Goal: Task Accomplishment & Management: Complete application form

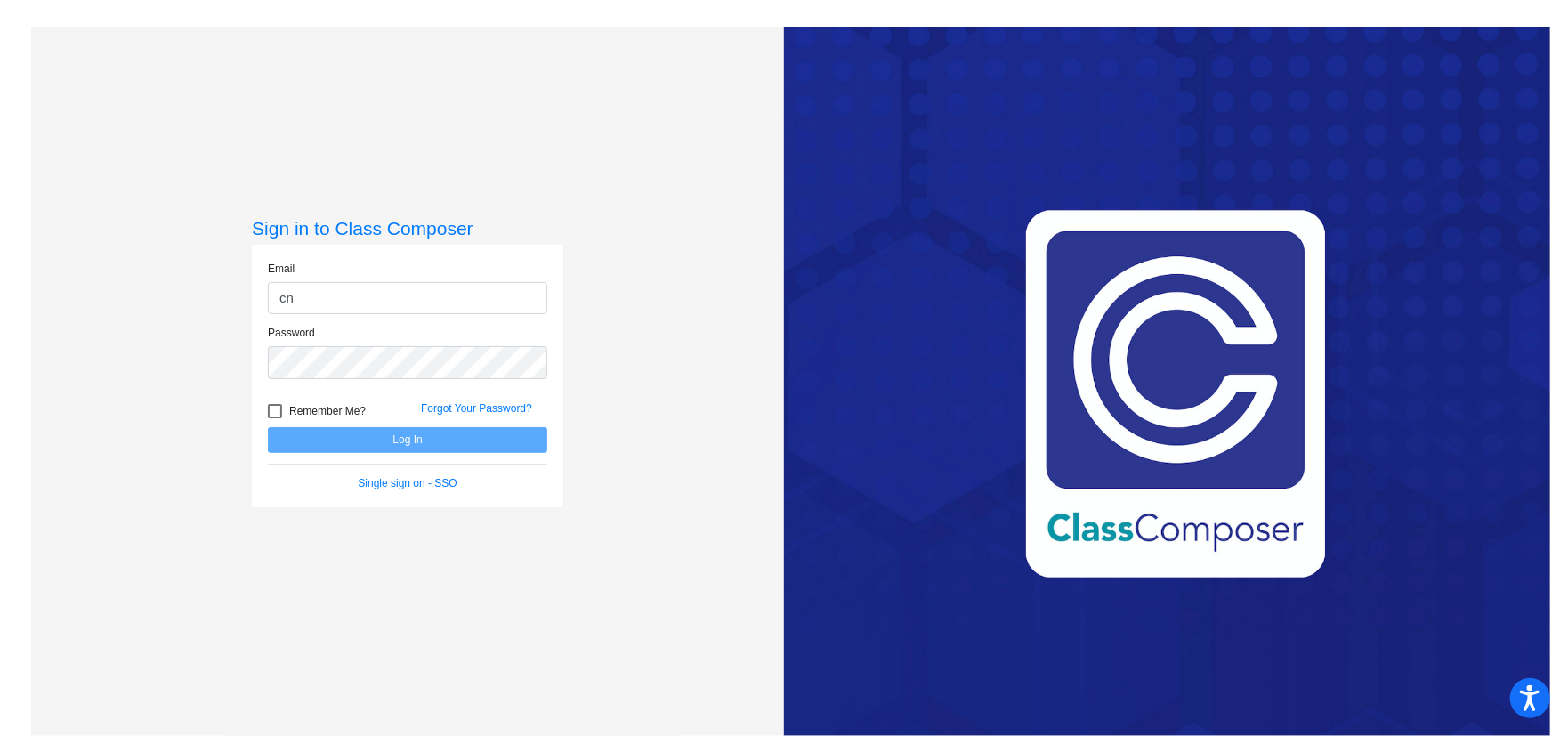
type input "[EMAIL_ADDRESS][DOMAIN_NAME]"
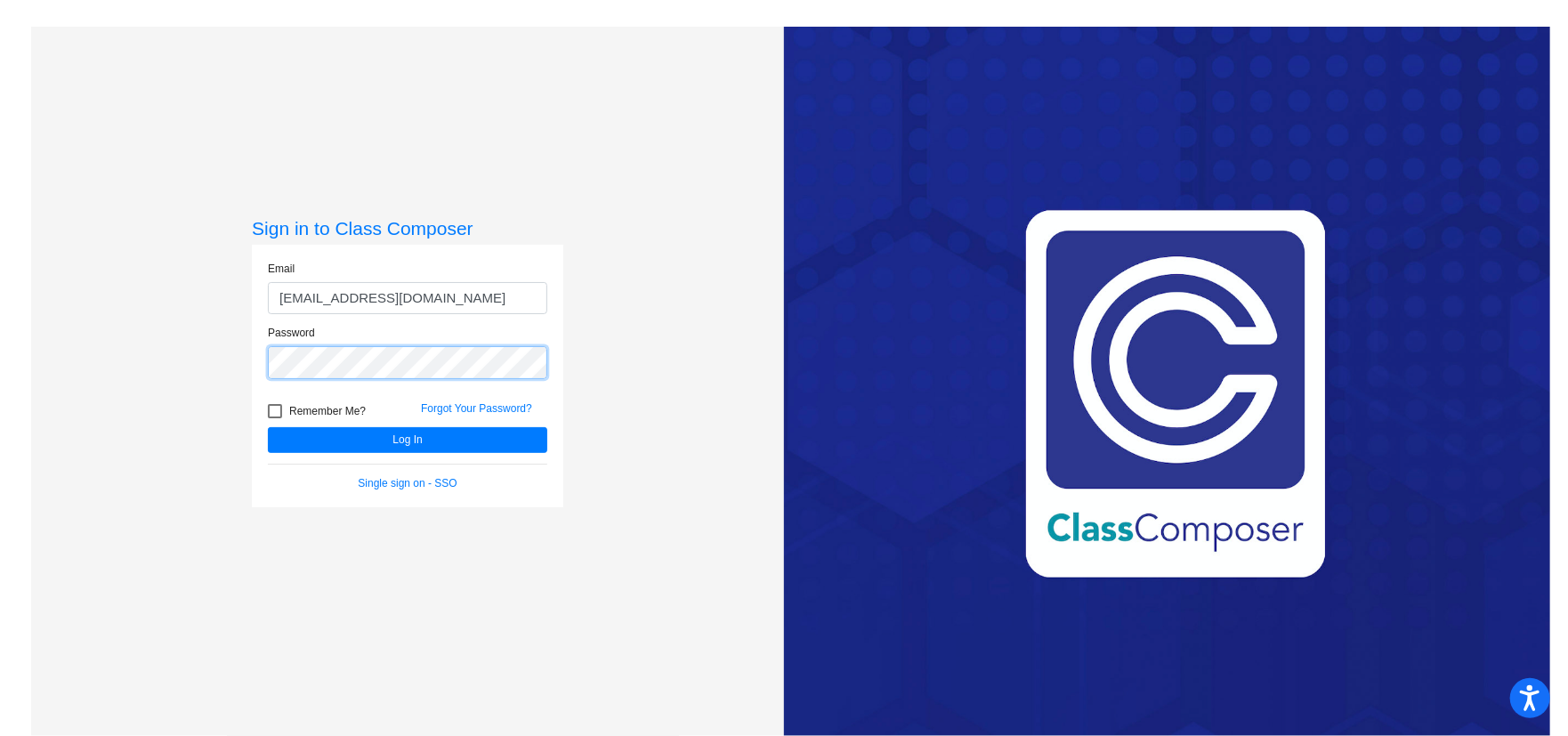
click at [268, 427] on button "Log In" at bounding box center [407, 440] width 280 height 26
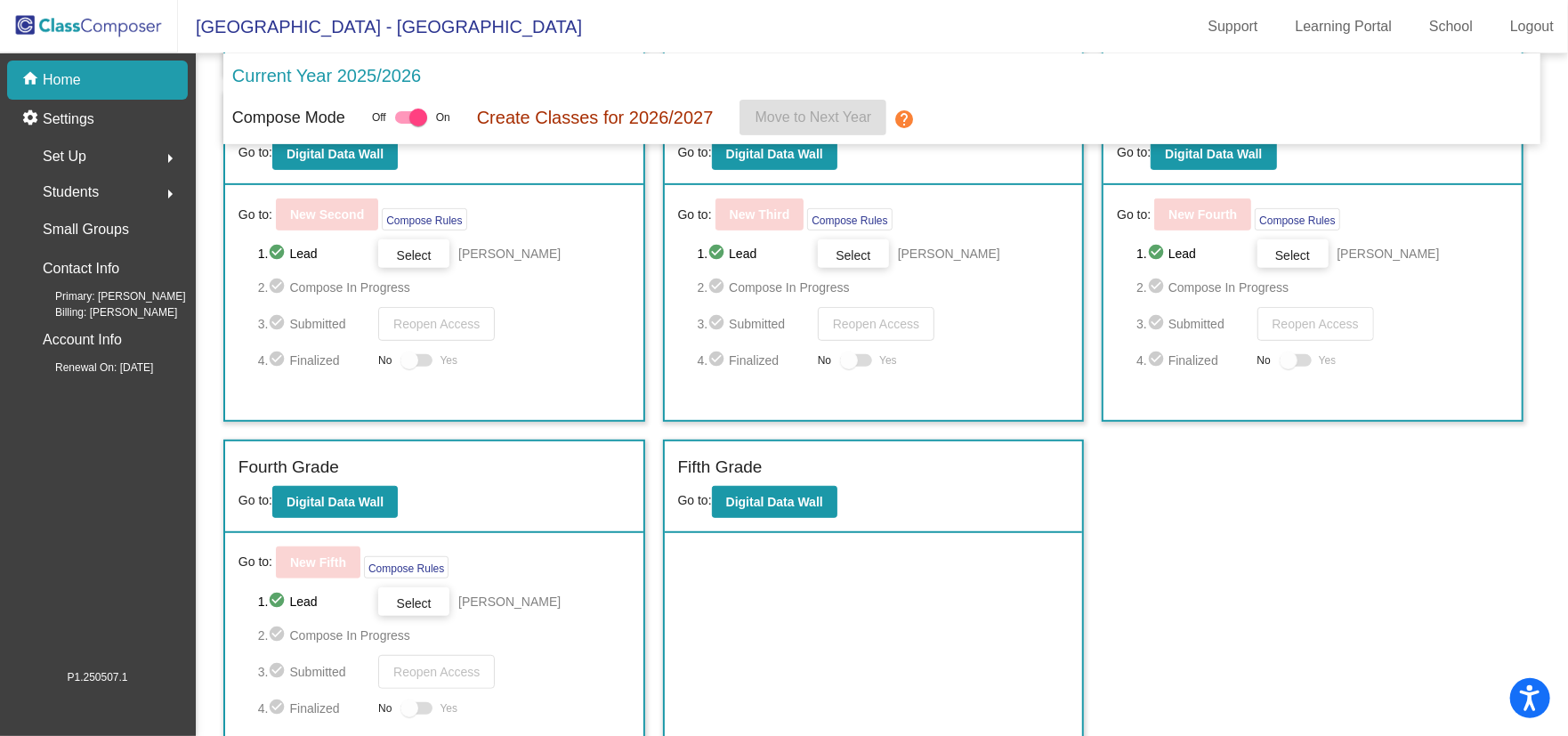
scroll to position [441, 0]
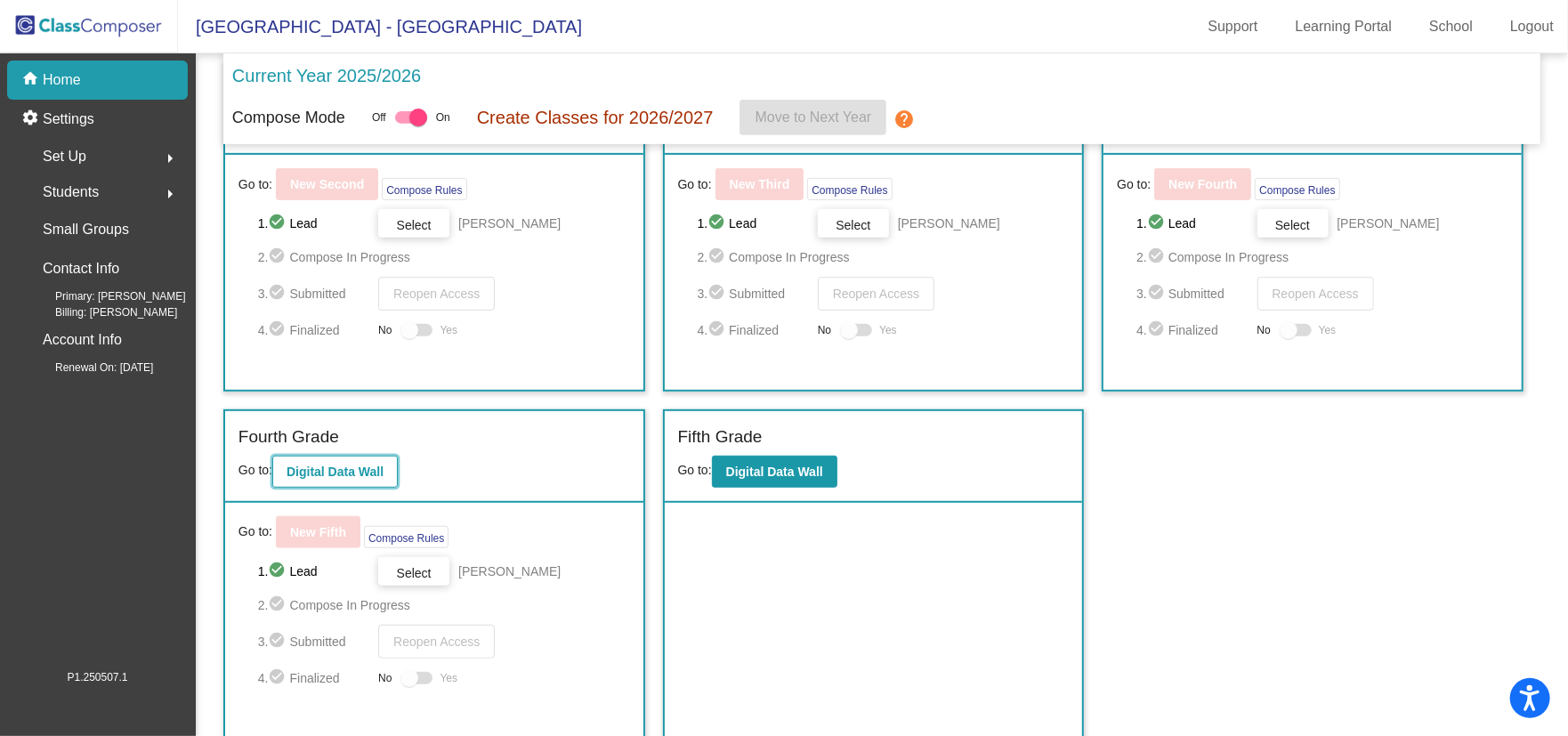
click at [351, 468] on b "Digital Data Wall" at bounding box center [335, 471] width 97 height 14
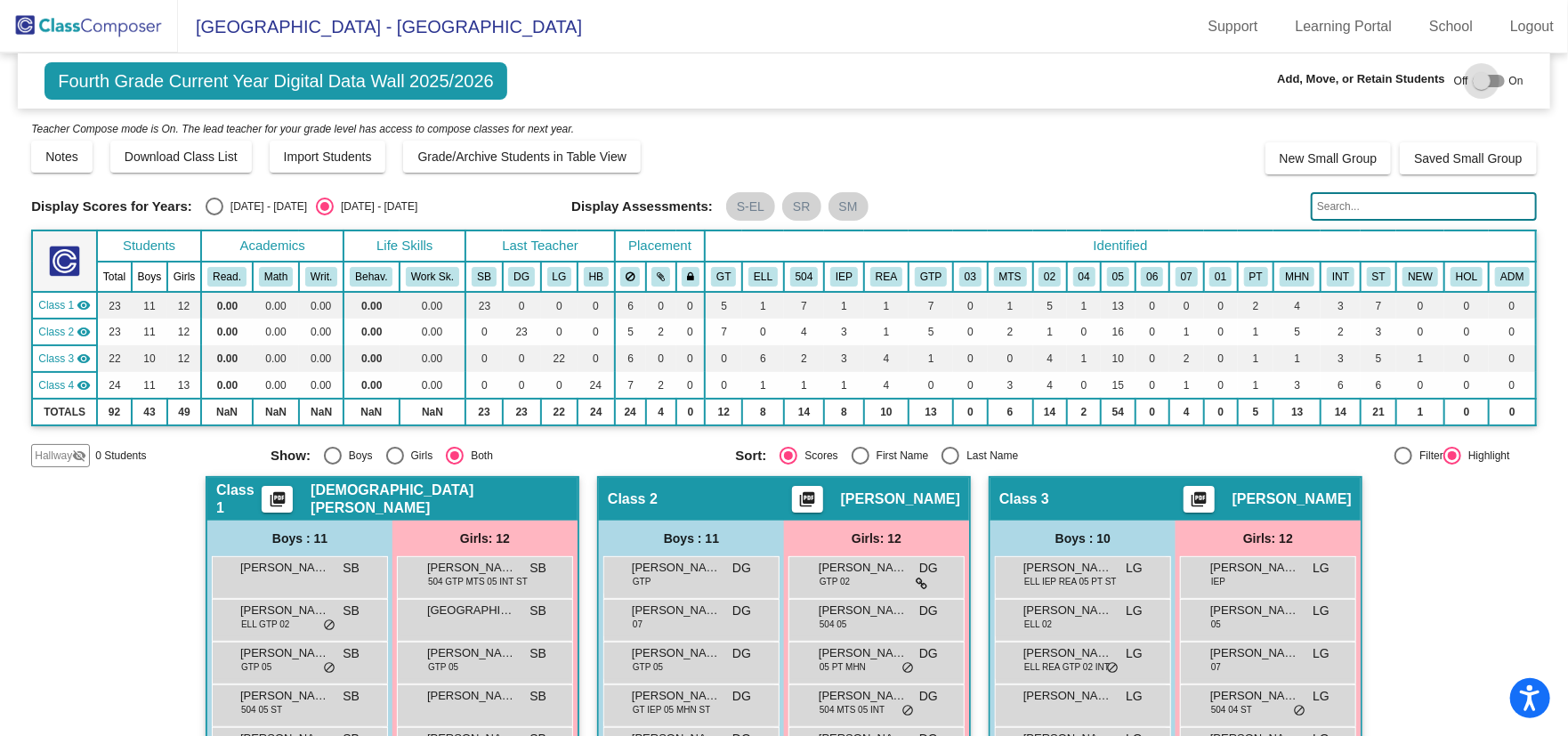
click at [1478, 86] on div at bounding box center [1481, 81] width 18 height 18
checkbox input "true"
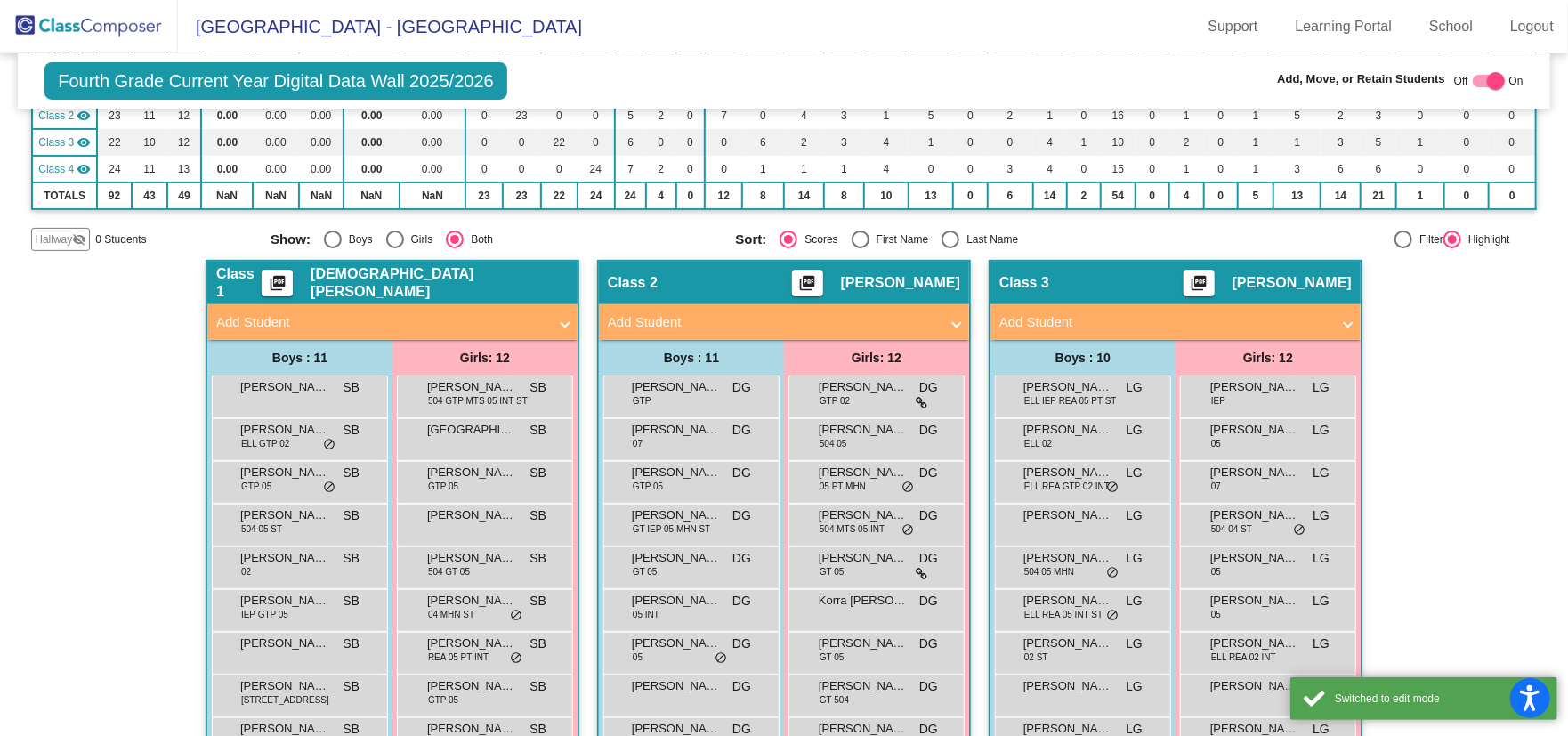
scroll to position [356, 0]
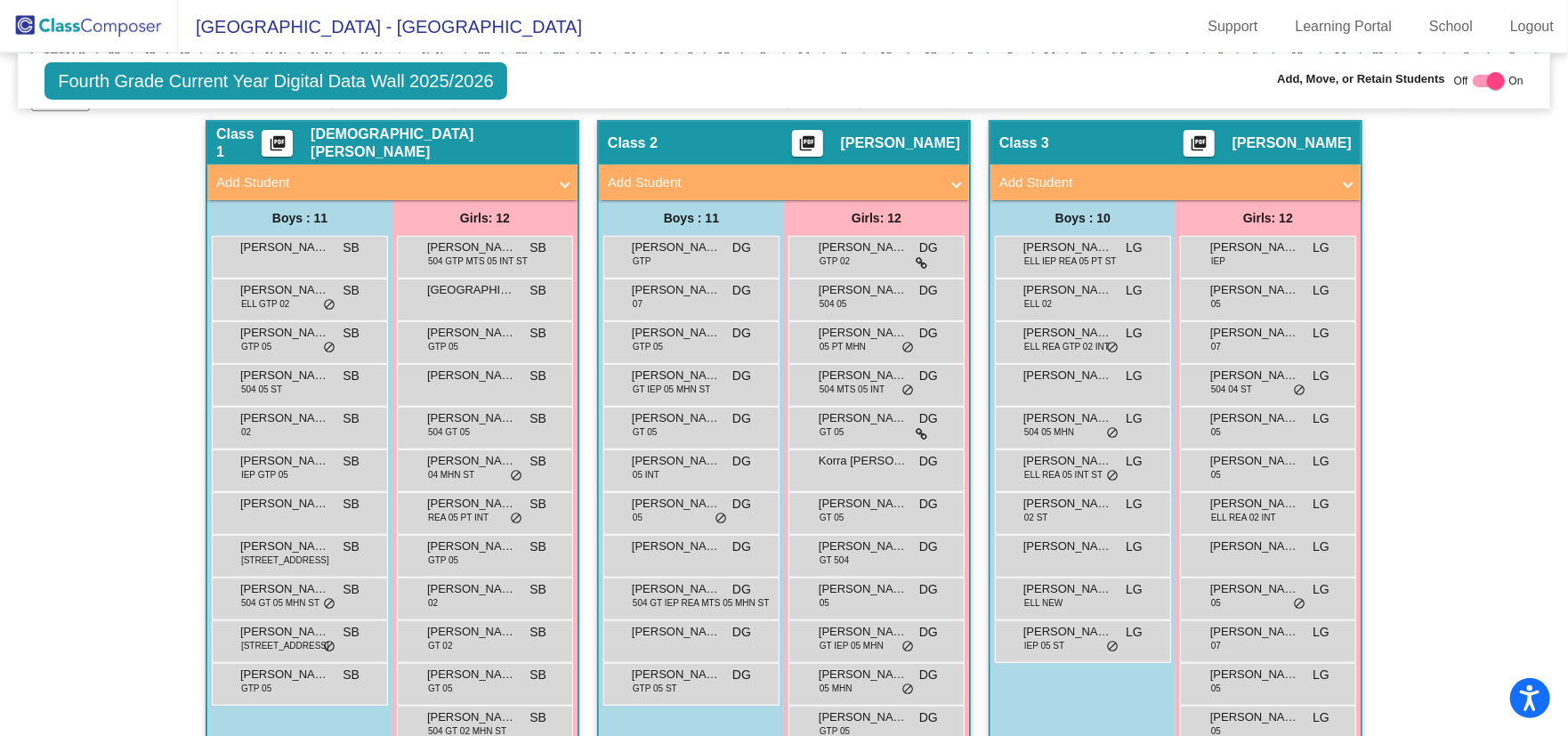
click at [783, 190] on mat-panel-title "Add Student" at bounding box center [773, 183] width 331 height 21
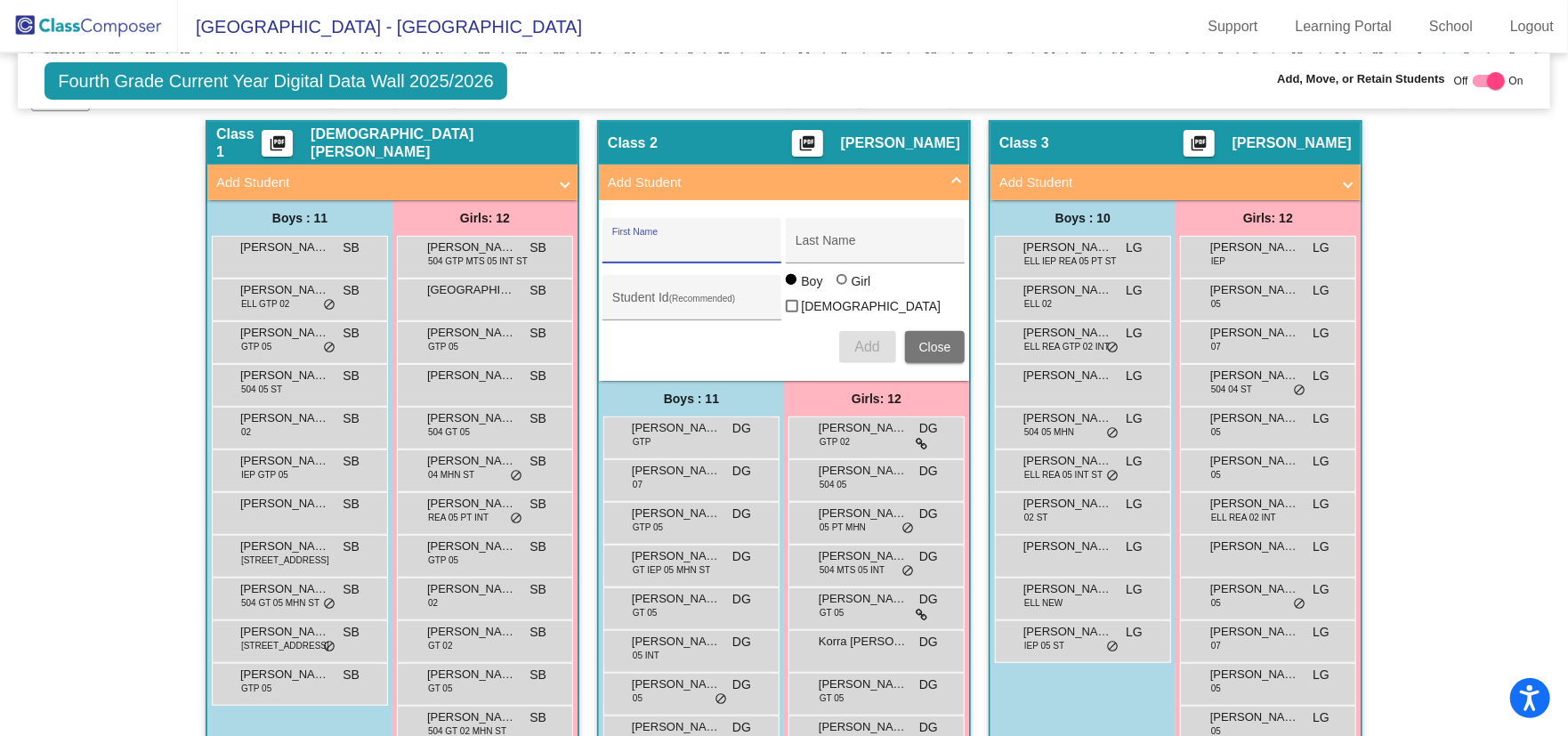
click at [672, 243] on input "First Name" at bounding box center [693, 247] width 160 height 14
paste input "[PERSON_NAME], [PERSON_NAME] Student #: 20206297"
type input "[PERSON_NAME], [PERSON_NAME] Student #: 20206297"
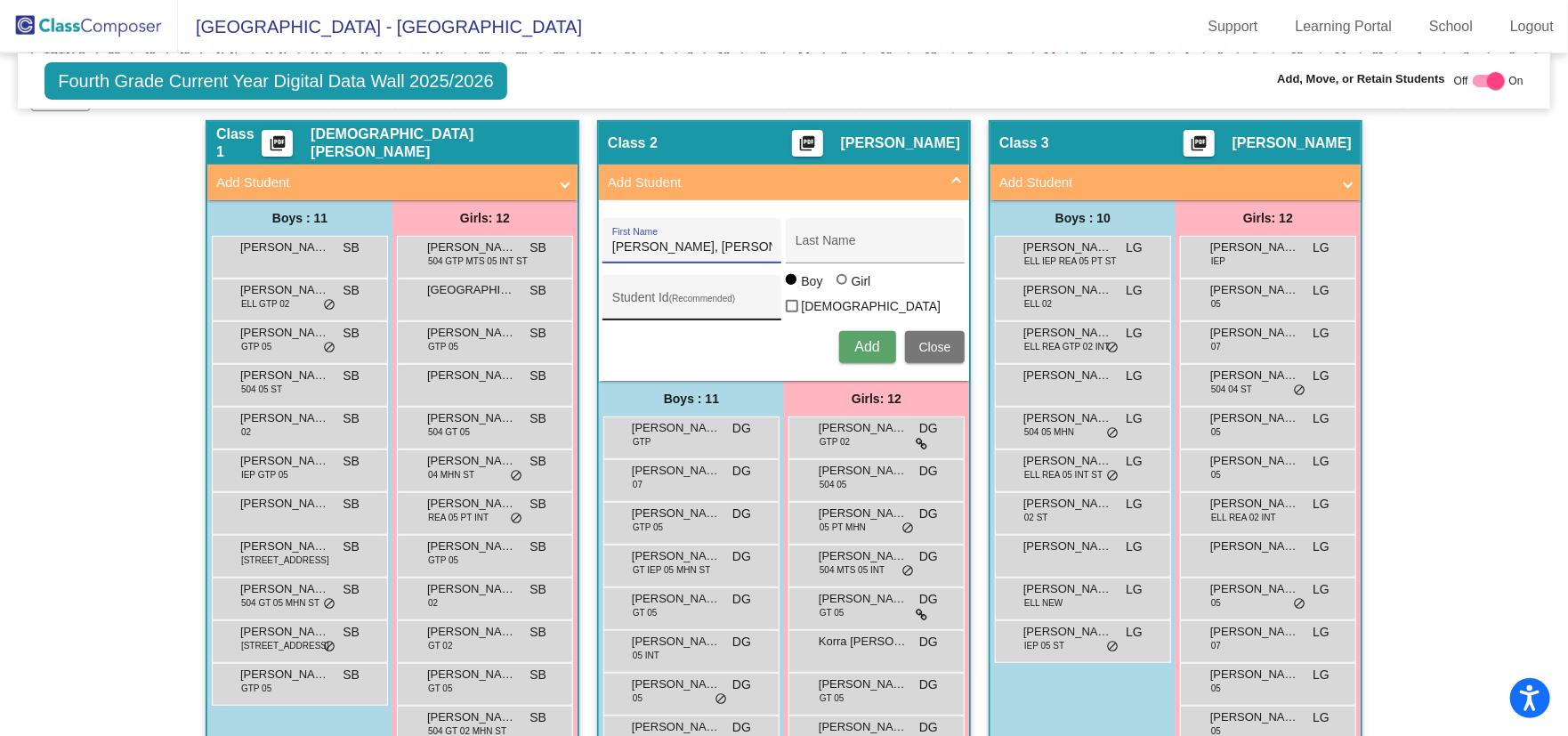
click at [666, 284] on div "Student Id (Recommended)" at bounding box center [693, 301] width 160 height 37
paste input "20206297"
type input "20206297"
click at [662, 246] on input "[PERSON_NAME], [PERSON_NAME] Student #: 20206297" at bounding box center [693, 247] width 160 height 14
click at [771, 249] on div "[PERSON_NAME] Student #: 20206297 First Name" at bounding box center [692, 241] width 179 height 45
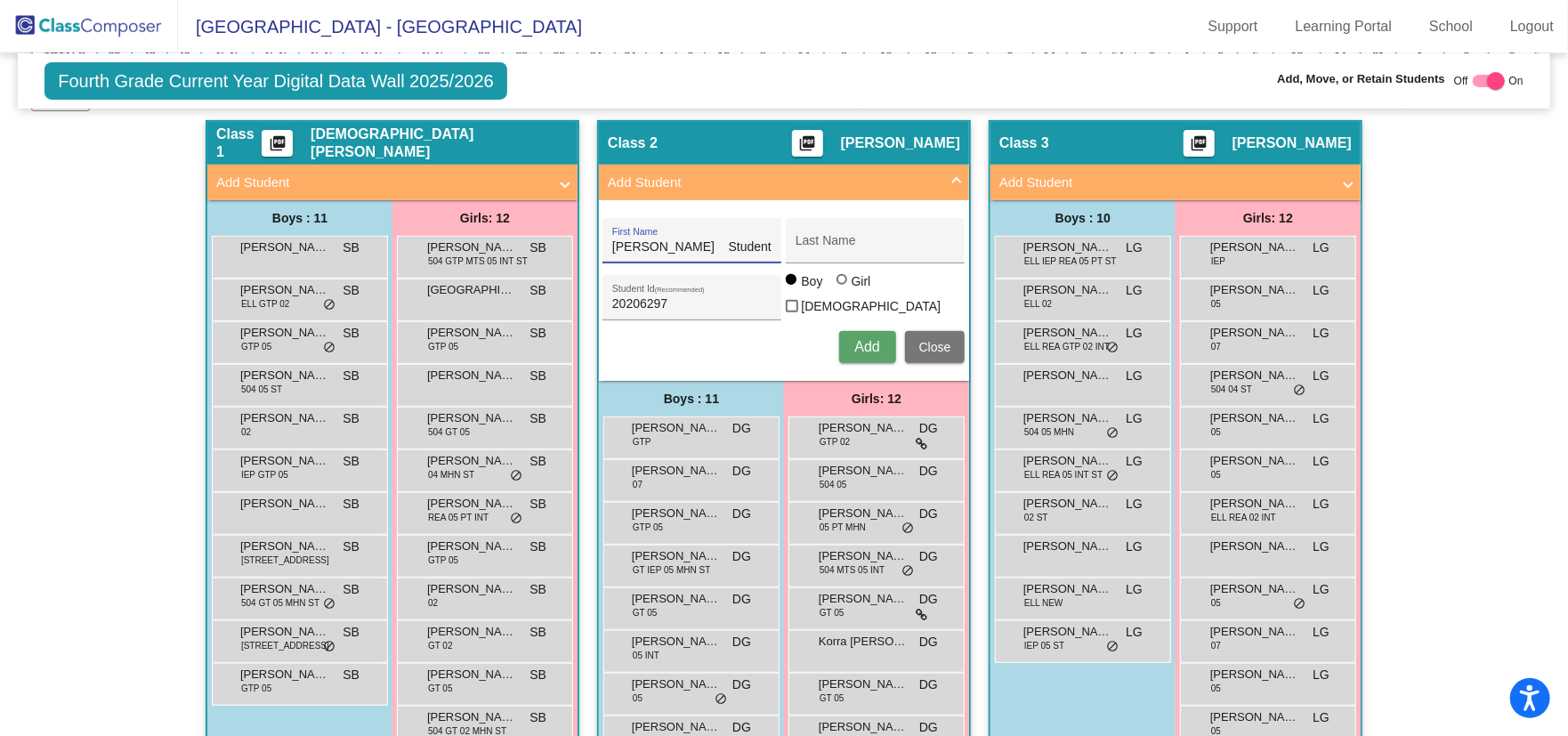
click at [765, 249] on input "[PERSON_NAME] Student #: 20206297" at bounding box center [693, 247] width 160 height 14
type input "[PERSON_NAME]"
click at [850, 237] on div "Last Name" at bounding box center [875, 246] width 160 height 37
type input "[PERSON_NAME]"
click at [837, 285] on div at bounding box center [841, 279] width 11 height 11
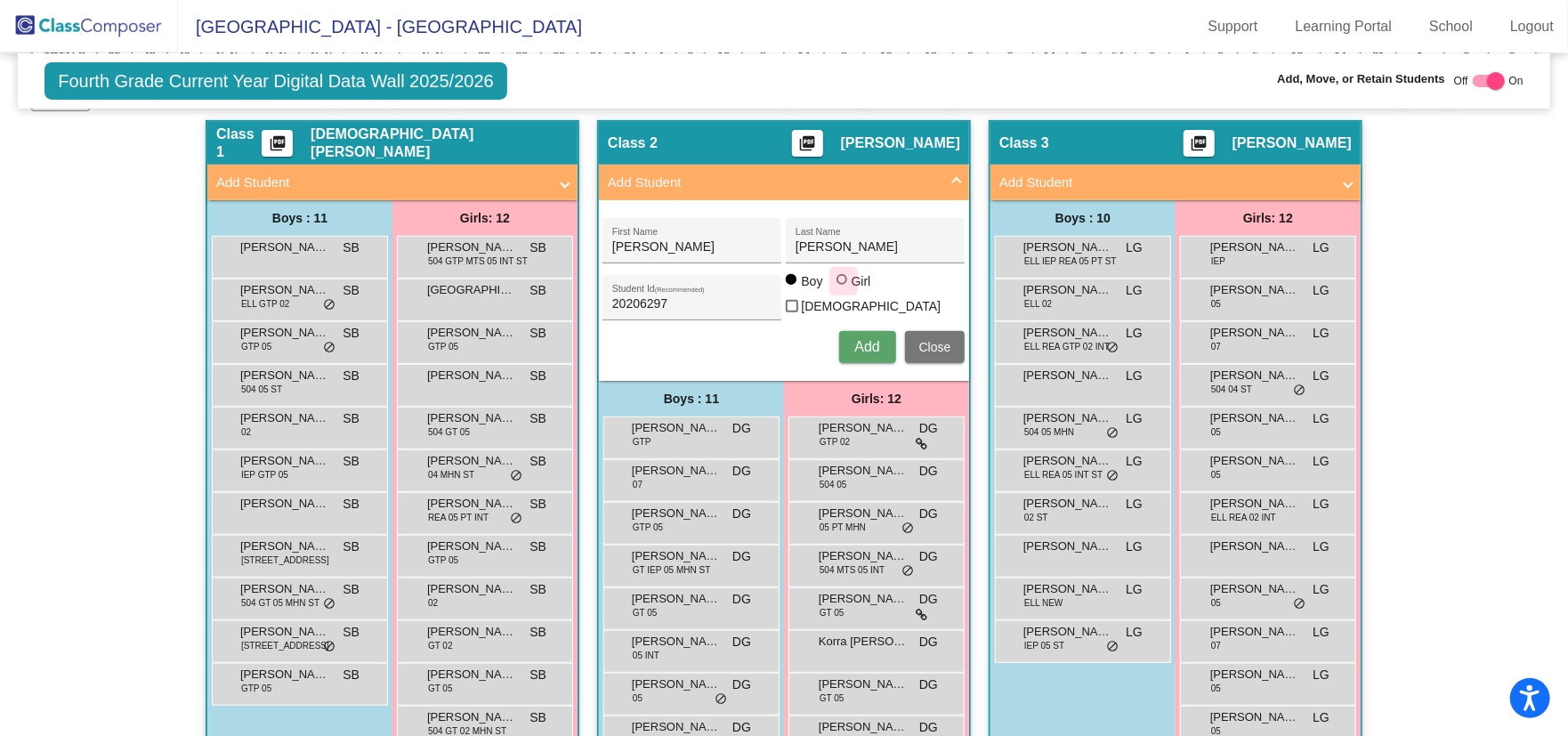
click at [843, 289] on input "Girl" at bounding box center [843, 288] width 1 height 1
radio input "true"
click at [872, 332] on button "Add" at bounding box center [867, 347] width 57 height 32
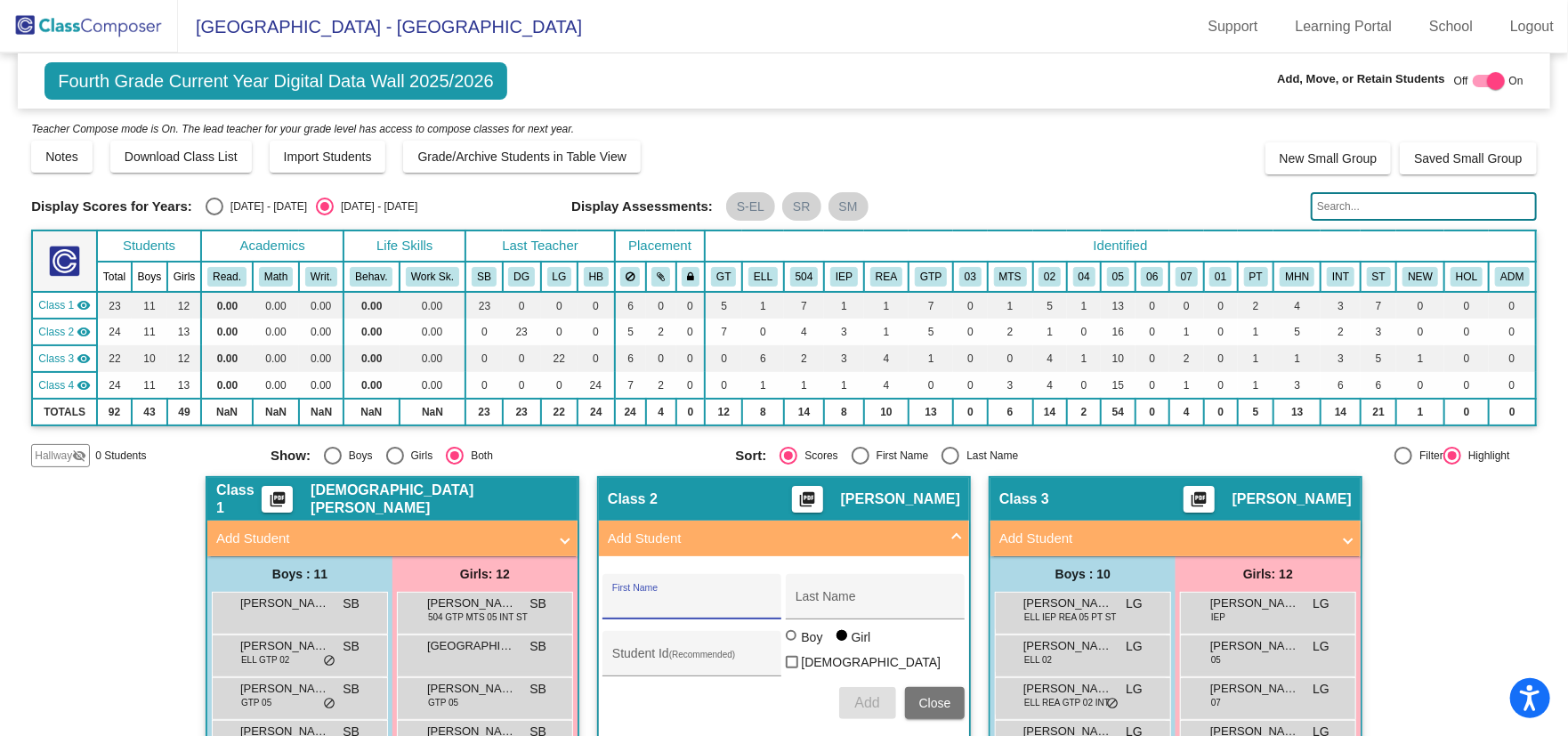
click at [77, 27] on img at bounding box center [89, 26] width 178 height 52
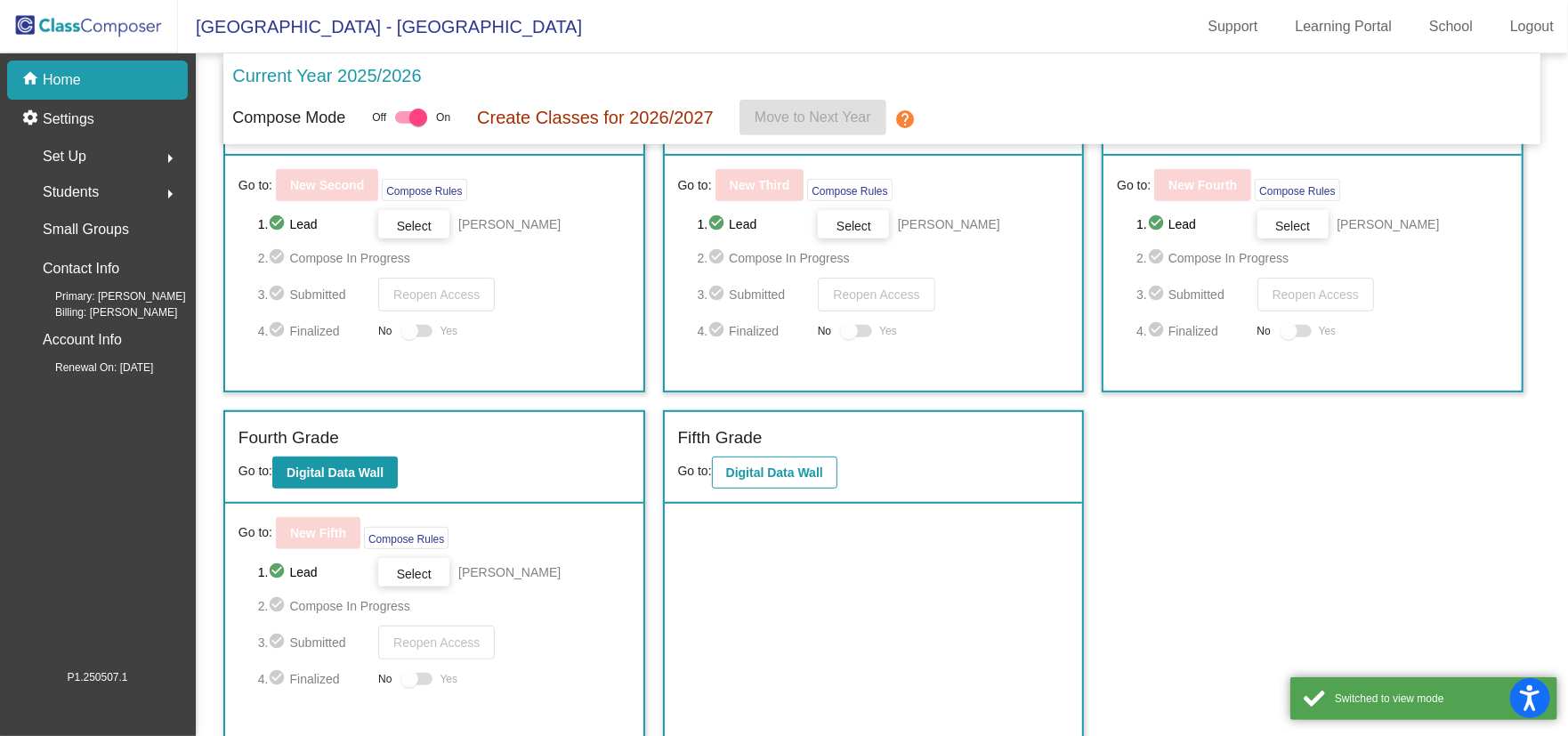
scroll to position [441, 0]
click at [826, 465] on button "Digital Data Wall" at bounding box center [774, 471] width 125 height 32
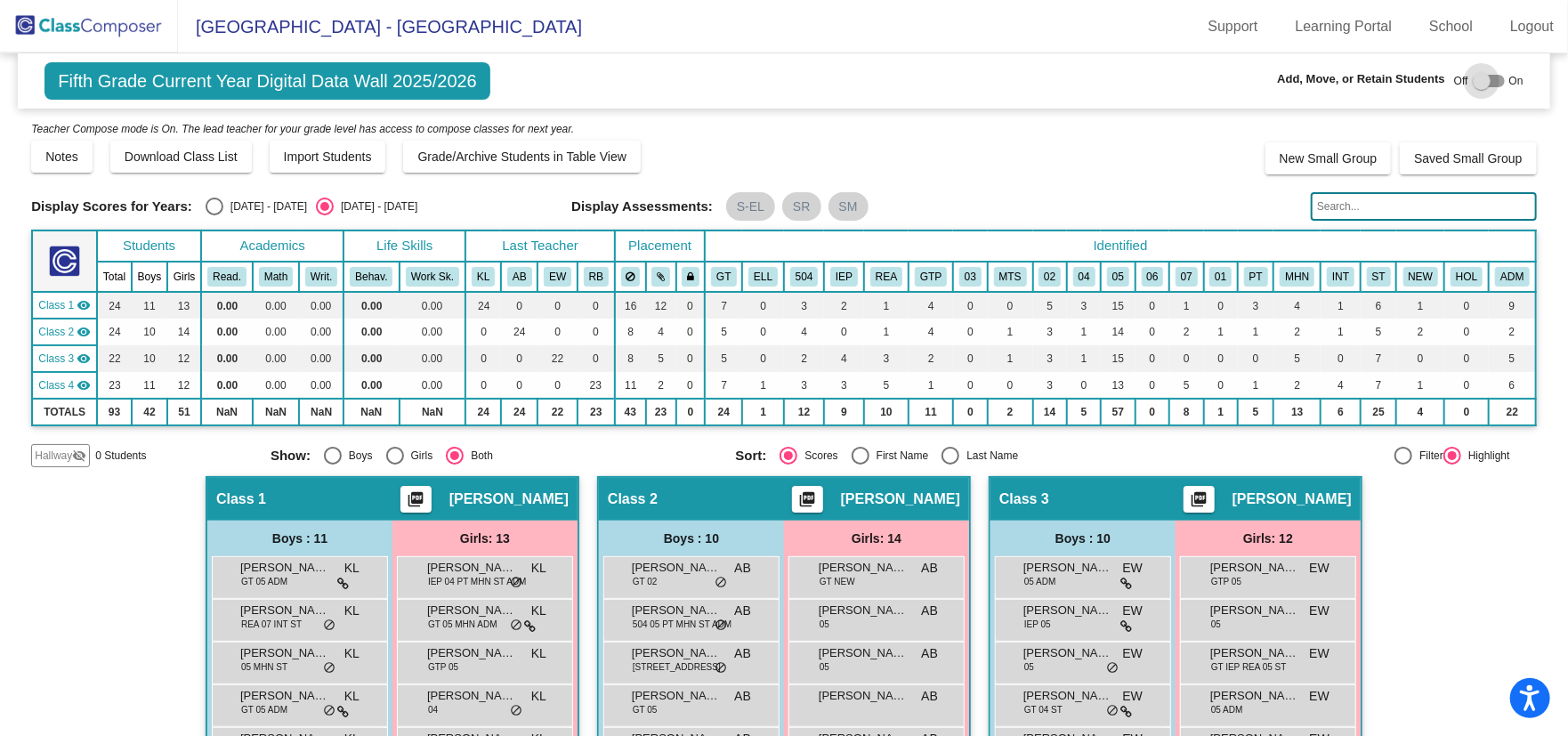
click at [1474, 82] on div at bounding box center [1481, 81] width 18 height 18
checkbox input "true"
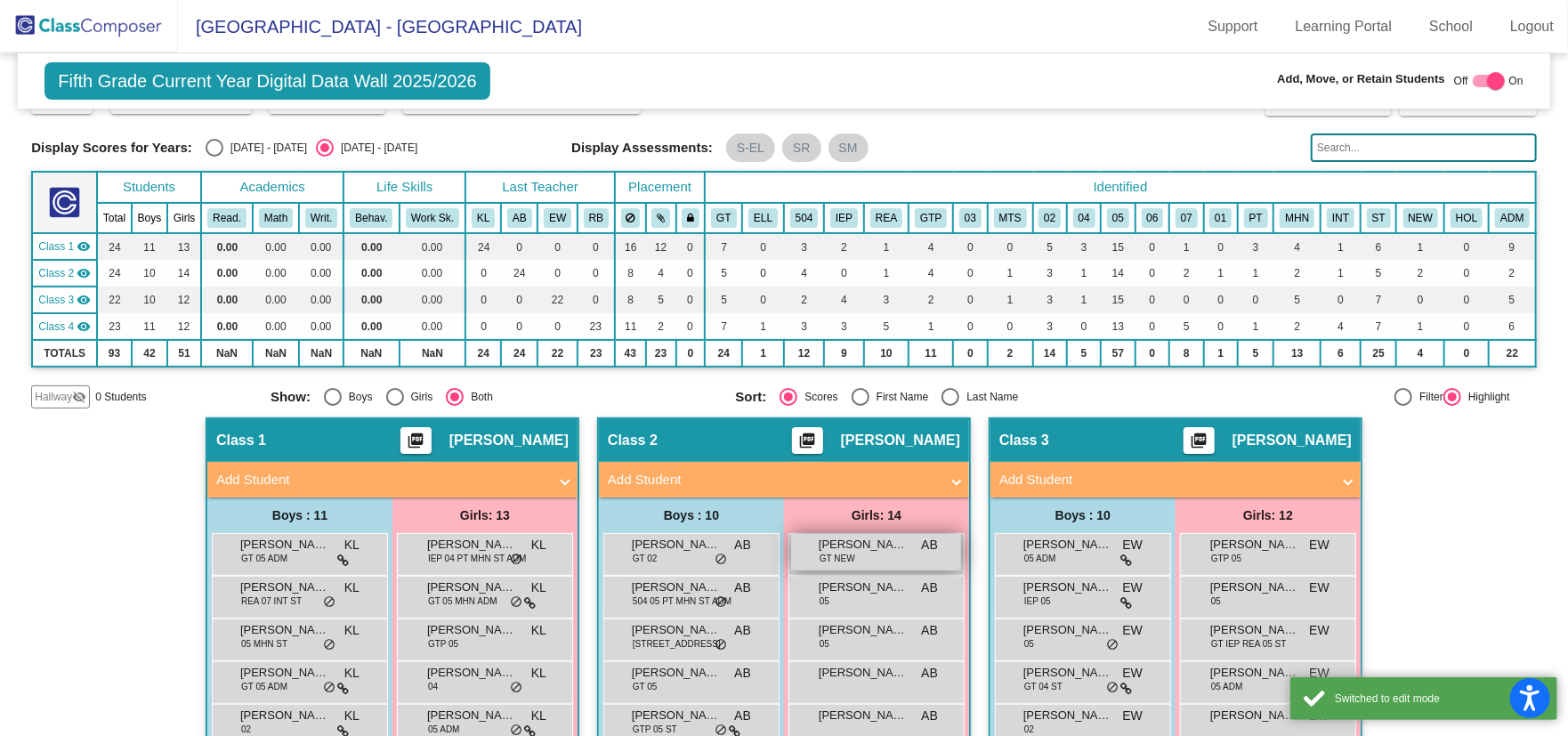
scroll to position [89, 0]
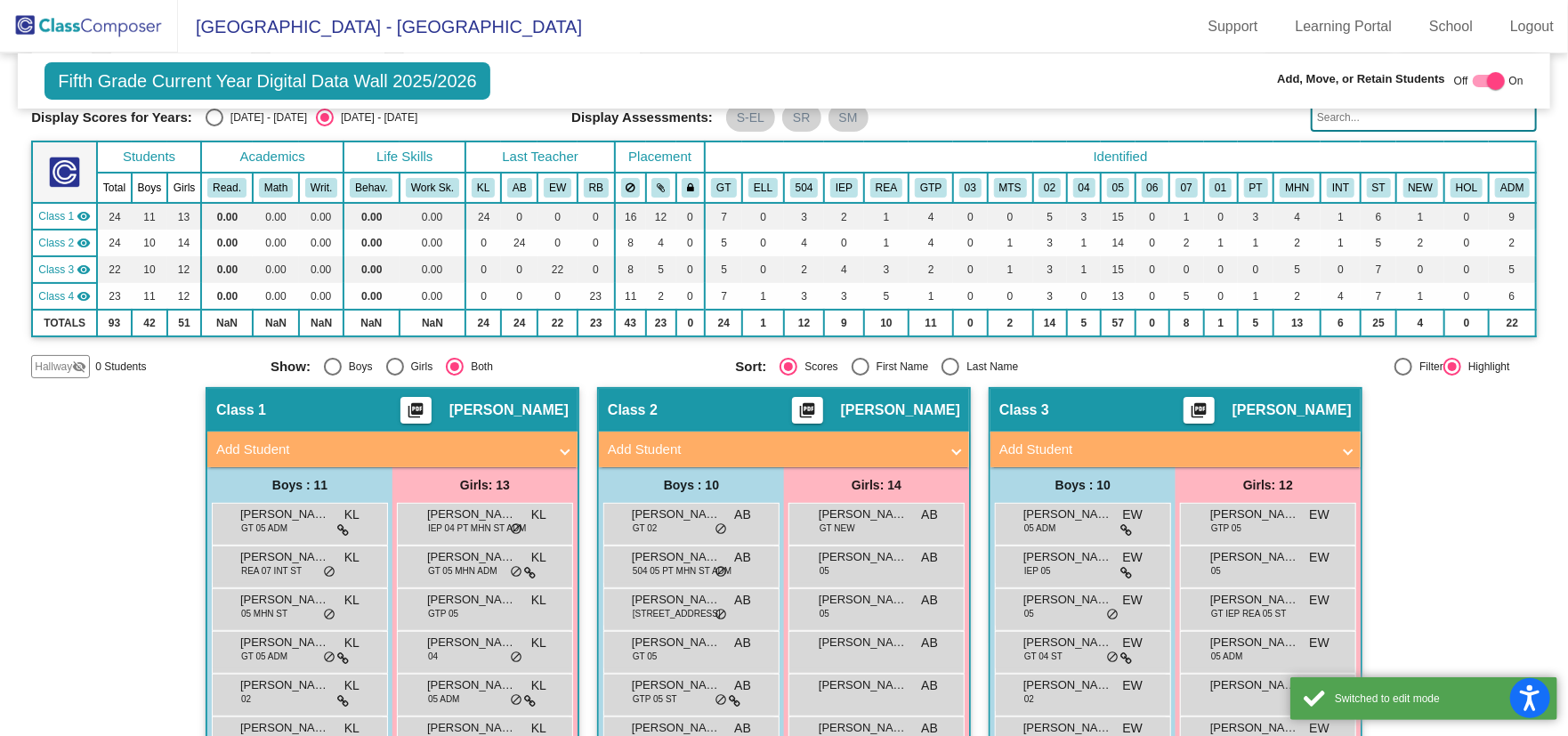
click at [561, 440] on span at bounding box center [564, 450] width 7 height 21
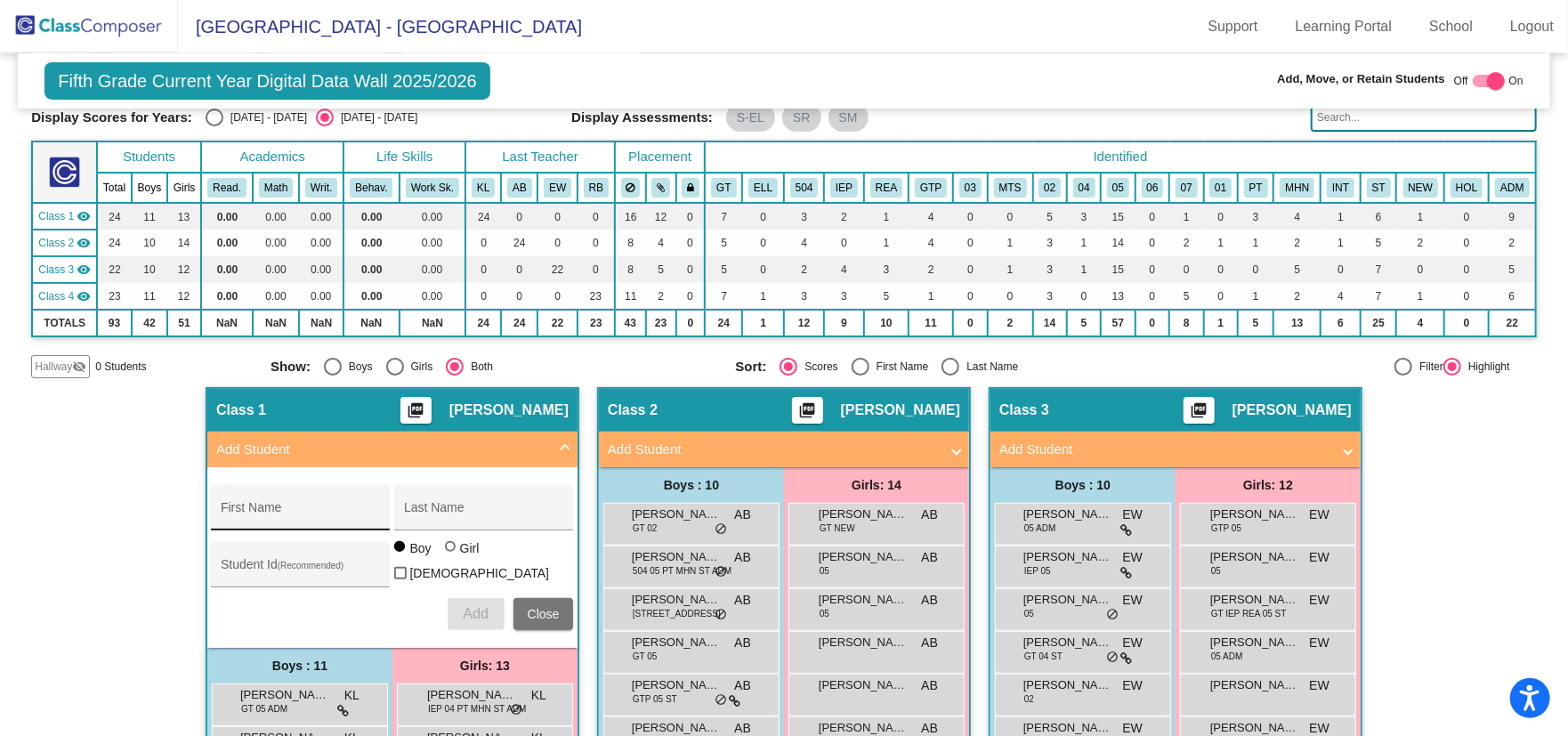
click at [355, 516] on input "First Name" at bounding box center [300, 514] width 160 height 14
paste input "[PERSON_NAME] Student #: 30037978"
type input "[PERSON_NAME] Student #: 30037978"
click at [458, 515] on input "Last Name" at bounding box center [484, 514] width 160 height 14
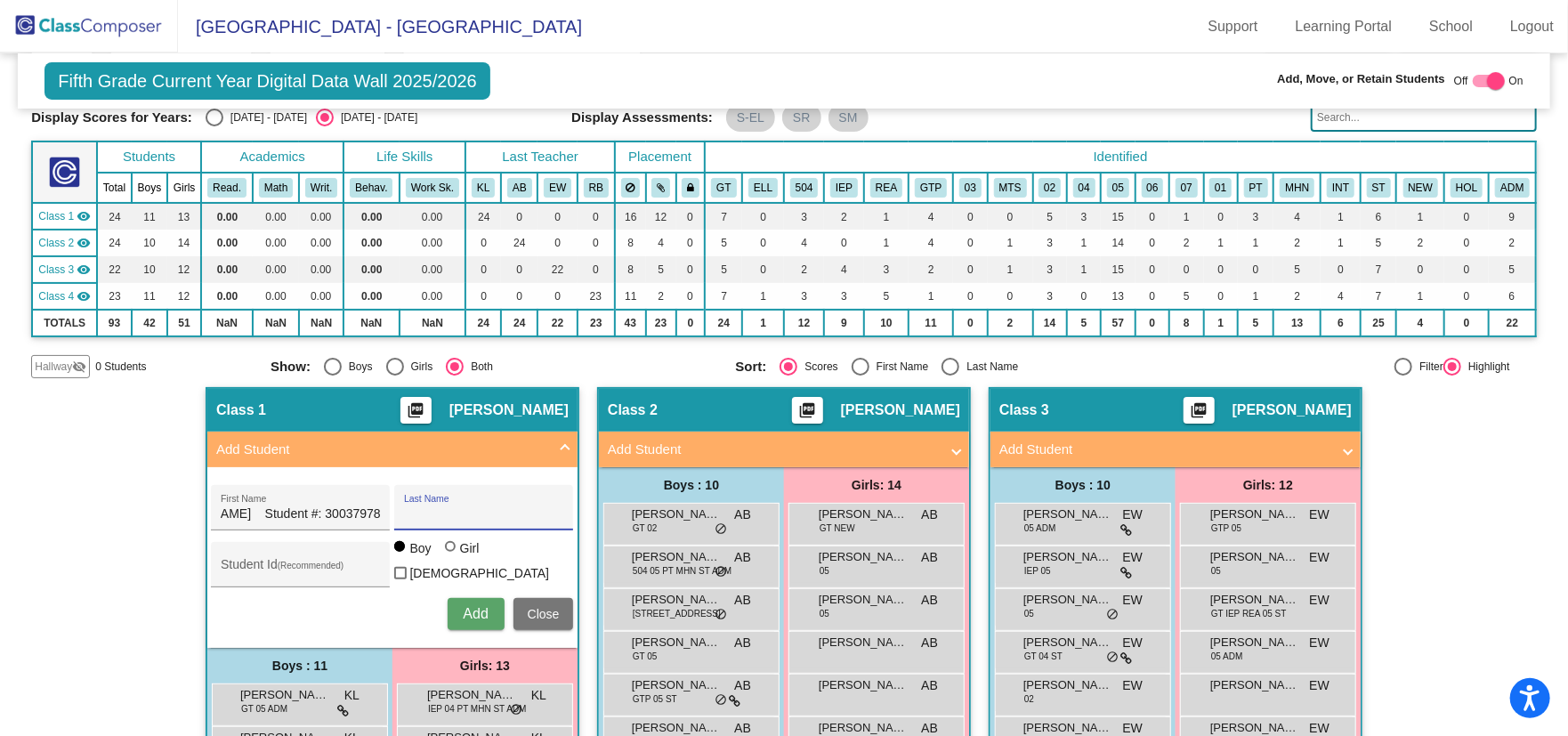
scroll to position [0, 0]
type input "Kale"
click at [326, 515] on input "[PERSON_NAME] Student #: 30037978" at bounding box center [300, 514] width 160 height 14
click at [300, 564] on input "Student Id (Recommended)" at bounding box center [300, 571] width 160 height 14
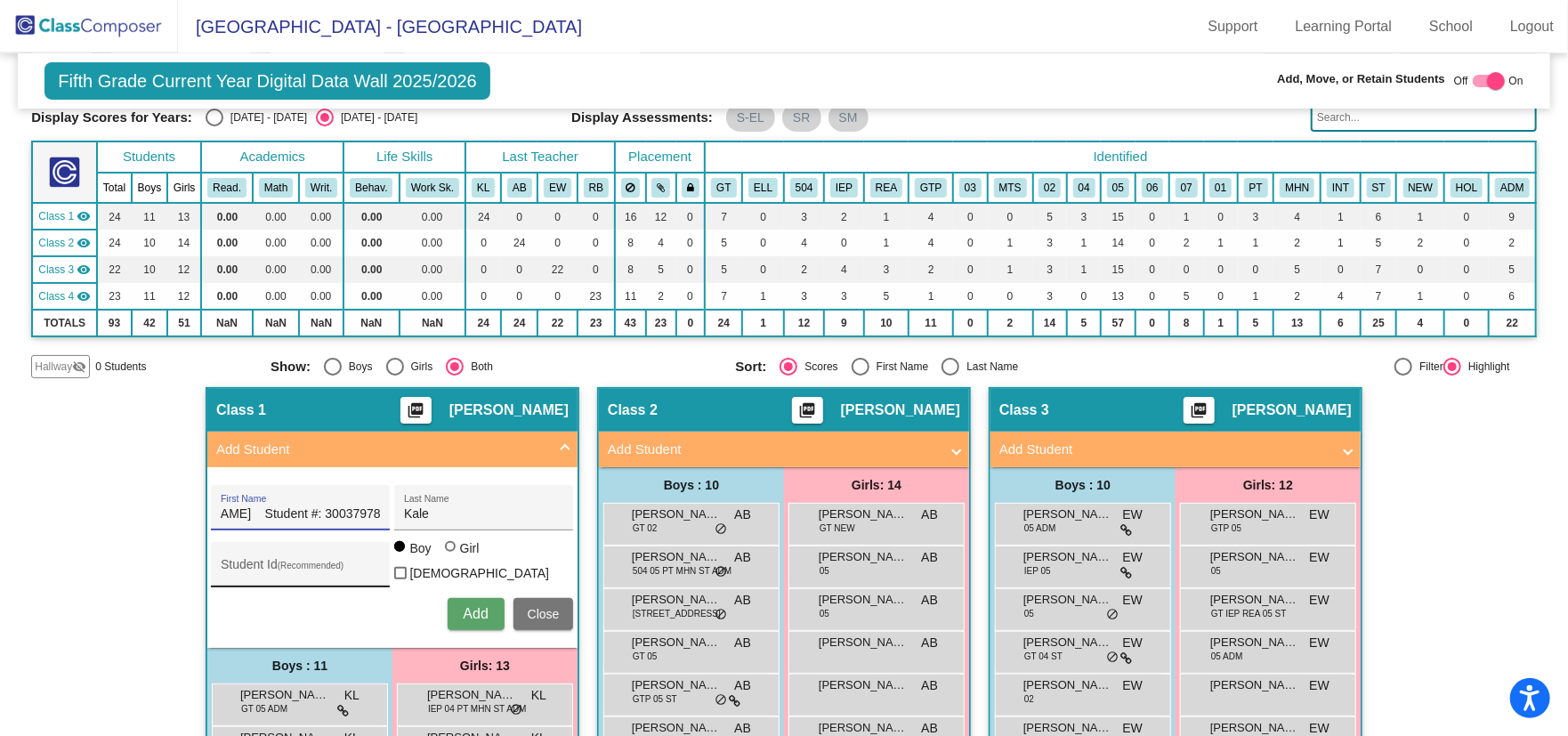
scroll to position [0, 0]
paste input "30037978"
type input "30037978"
click at [343, 515] on input "[PERSON_NAME] Student #: 30037978" at bounding box center [300, 514] width 160 height 14
type input "[PERSON_NAME]"
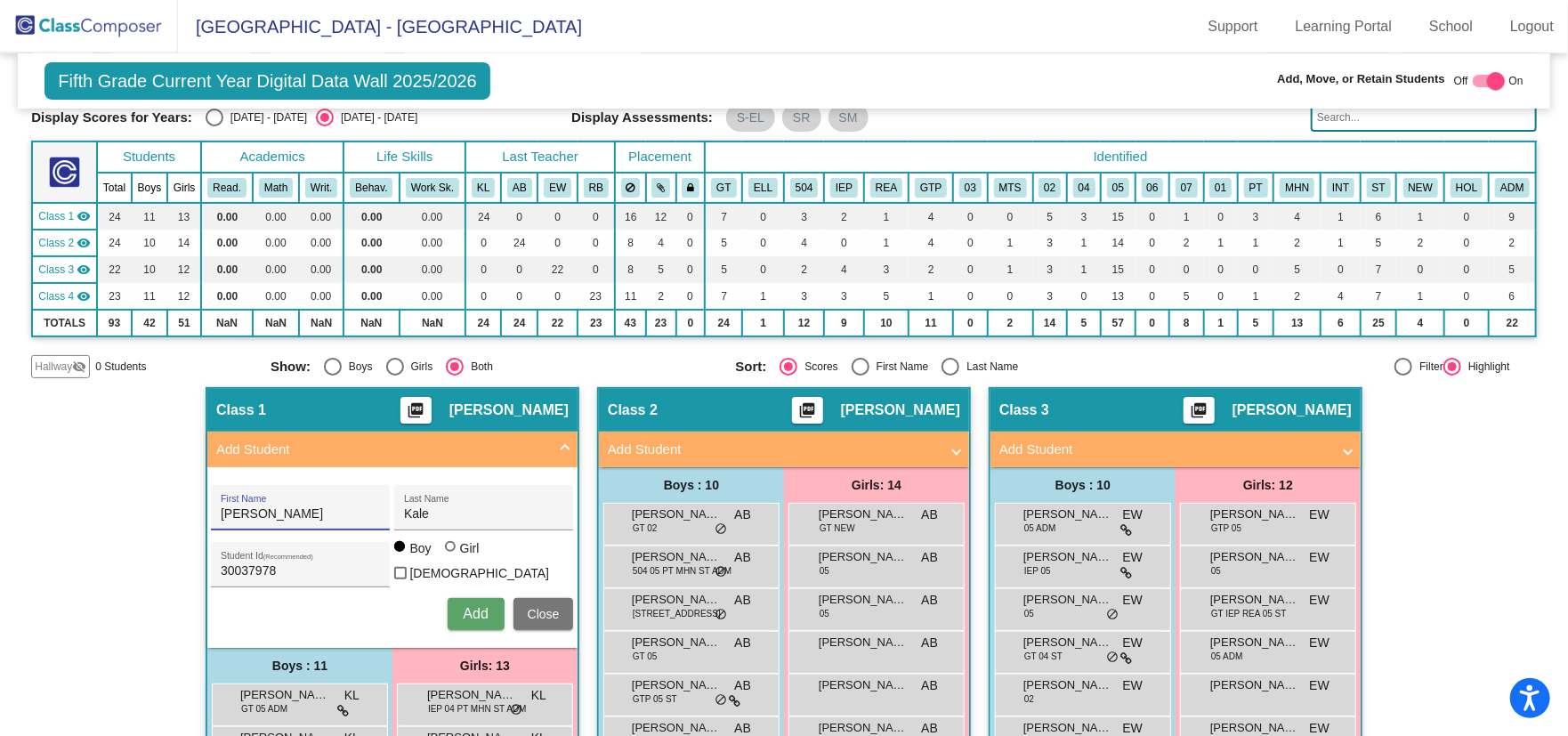
click at [454, 613] on button "Add" at bounding box center [476, 613] width 57 height 32
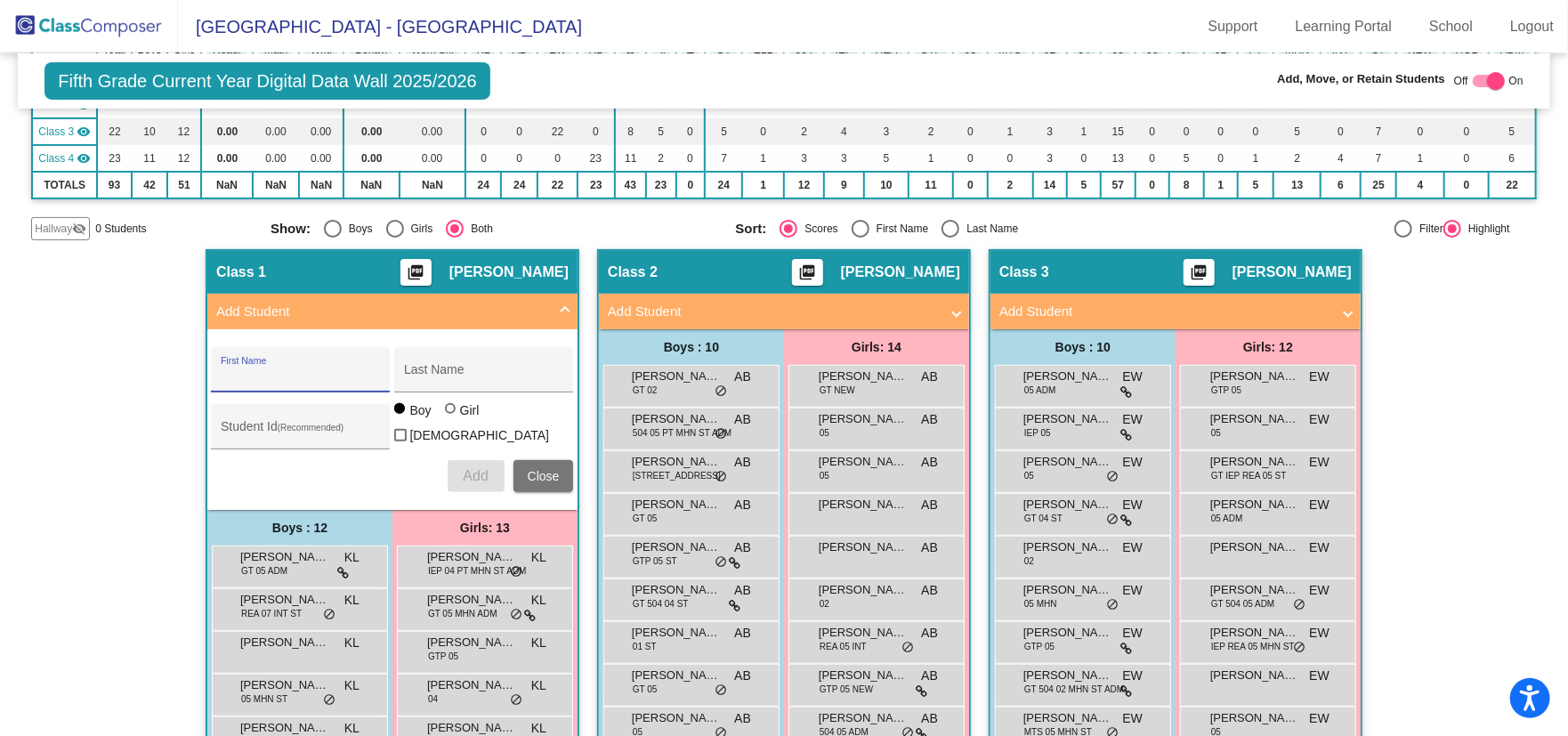
scroll to position [267, 0]
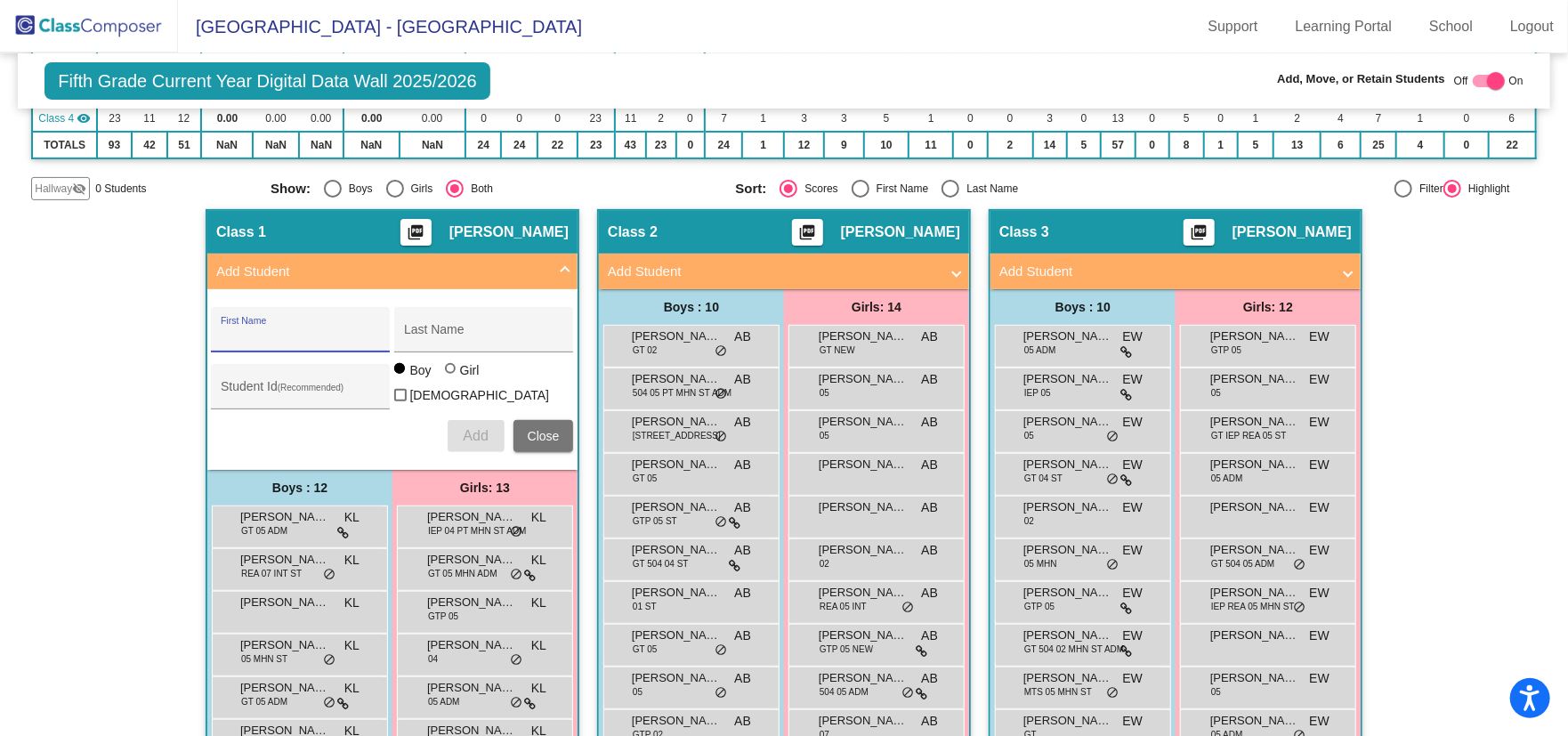
click at [1123, 272] on mat-panel-title "Add Student" at bounding box center [1164, 272] width 331 height 21
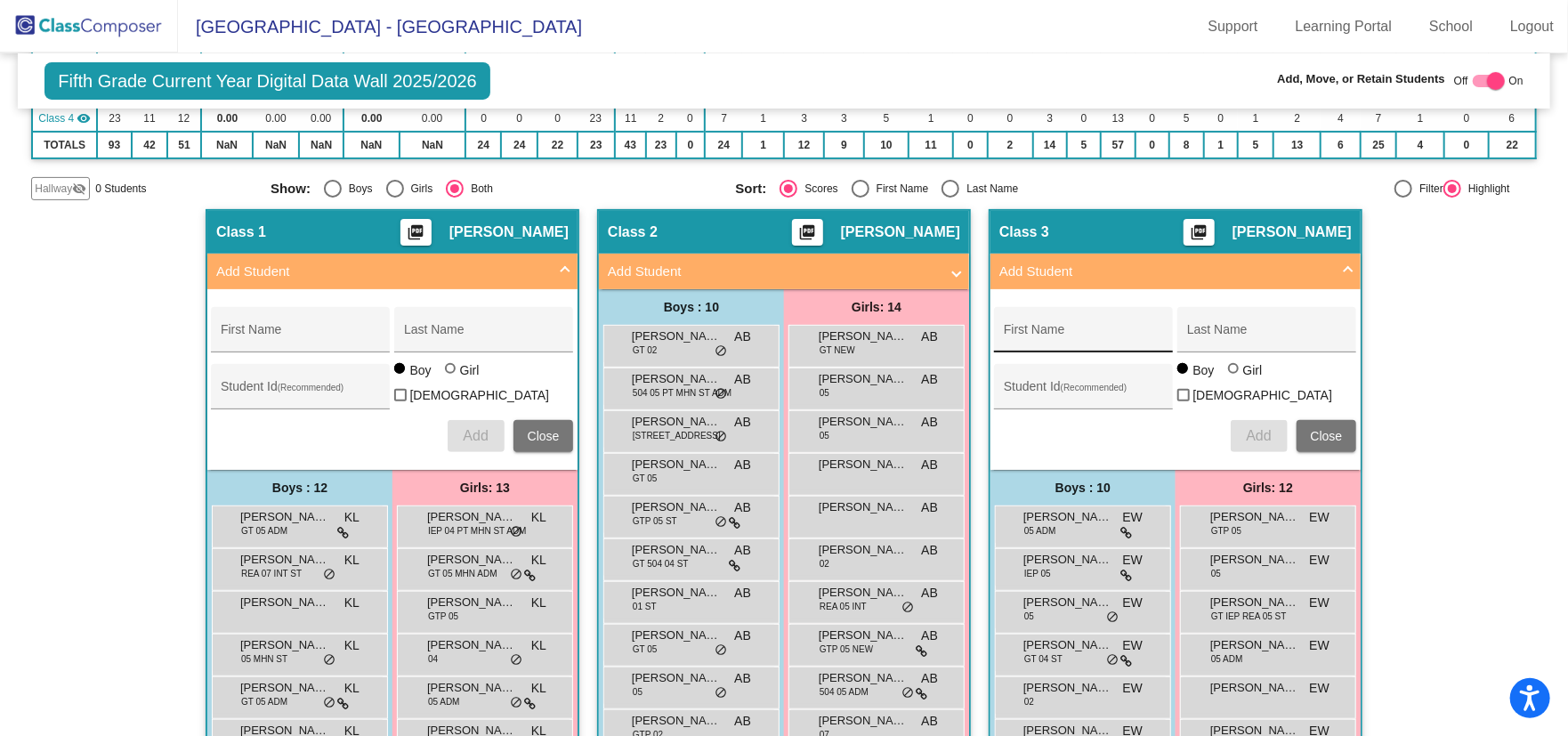
click at [1090, 317] on div "First Name" at bounding box center [1084, 335] width 160 height 37
paste input "[PERSON_NAME], [PERSON_NAME] Student #: 30037977"
type input "[PERSON_NAME], [PERSON_NAME] Student #: 30037977"
click at [1097, 386] on input "Student Id (Recommended)" at bounding box center [1084, 393] width 160 height 14
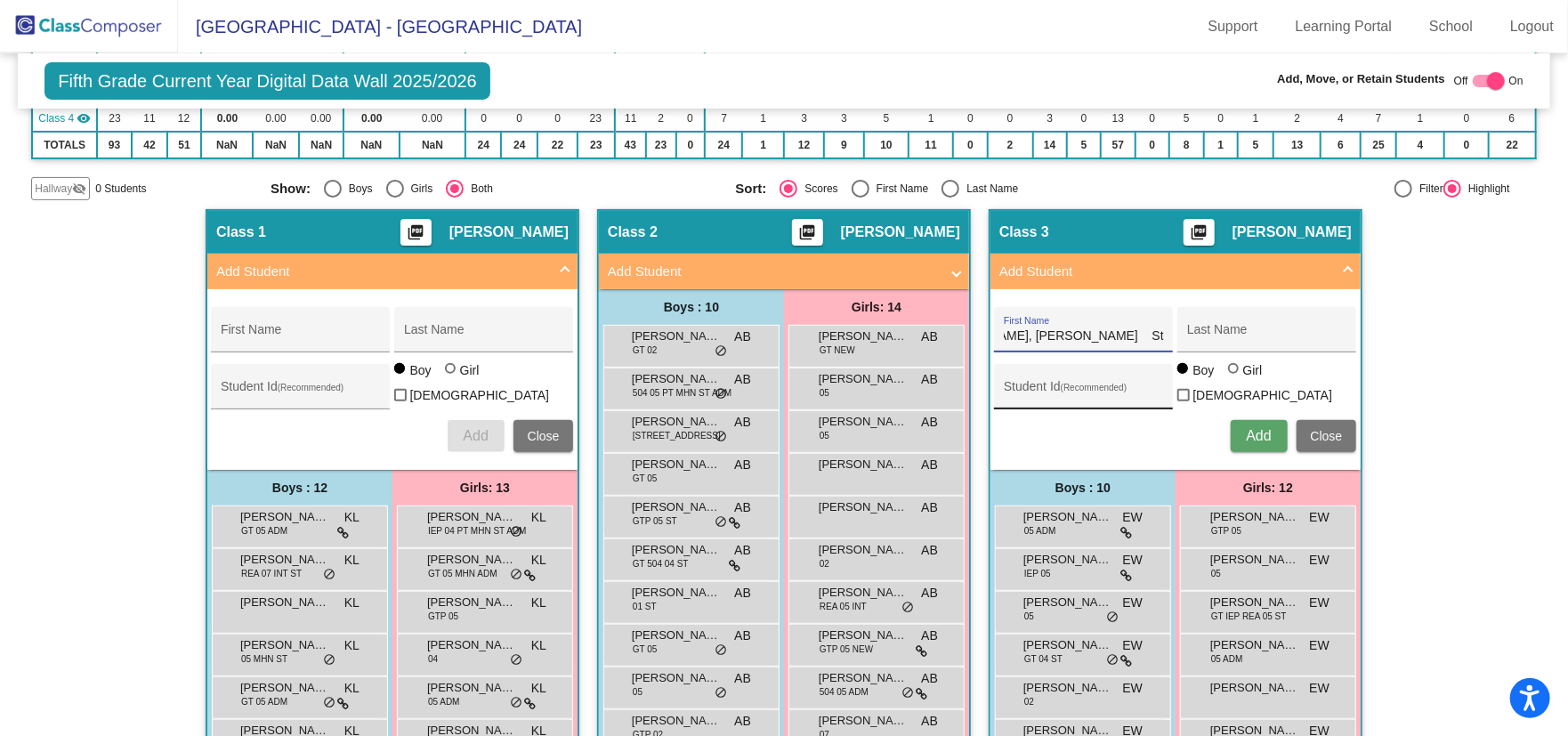
scroll to position [0, 0]
paste input "30037977"
type input "30037977"
click at [1212, 329] on input "Last Name" at bounding box center [1267, 336] width 160 height 14
type input "Kale"
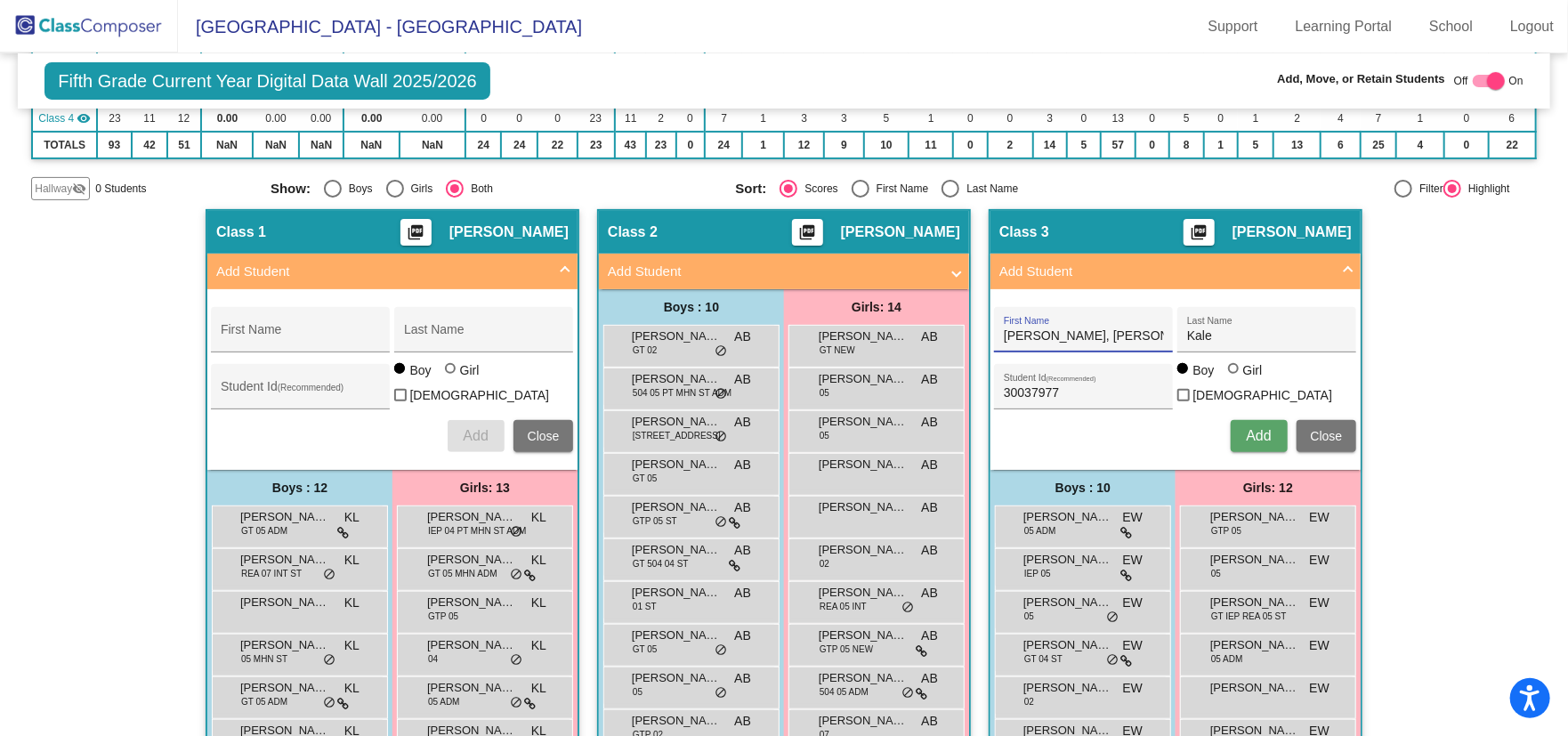
click at [1032, 334] on input "[PERSON_NAME], [PERSON_NAME] Student #: 30037977" at bounding box center [1084, 336] width 160 height 14
type input "Hunter"
click at [1265, 432] on span "Add" at bounding box center [1258, 435] width 25 height 15
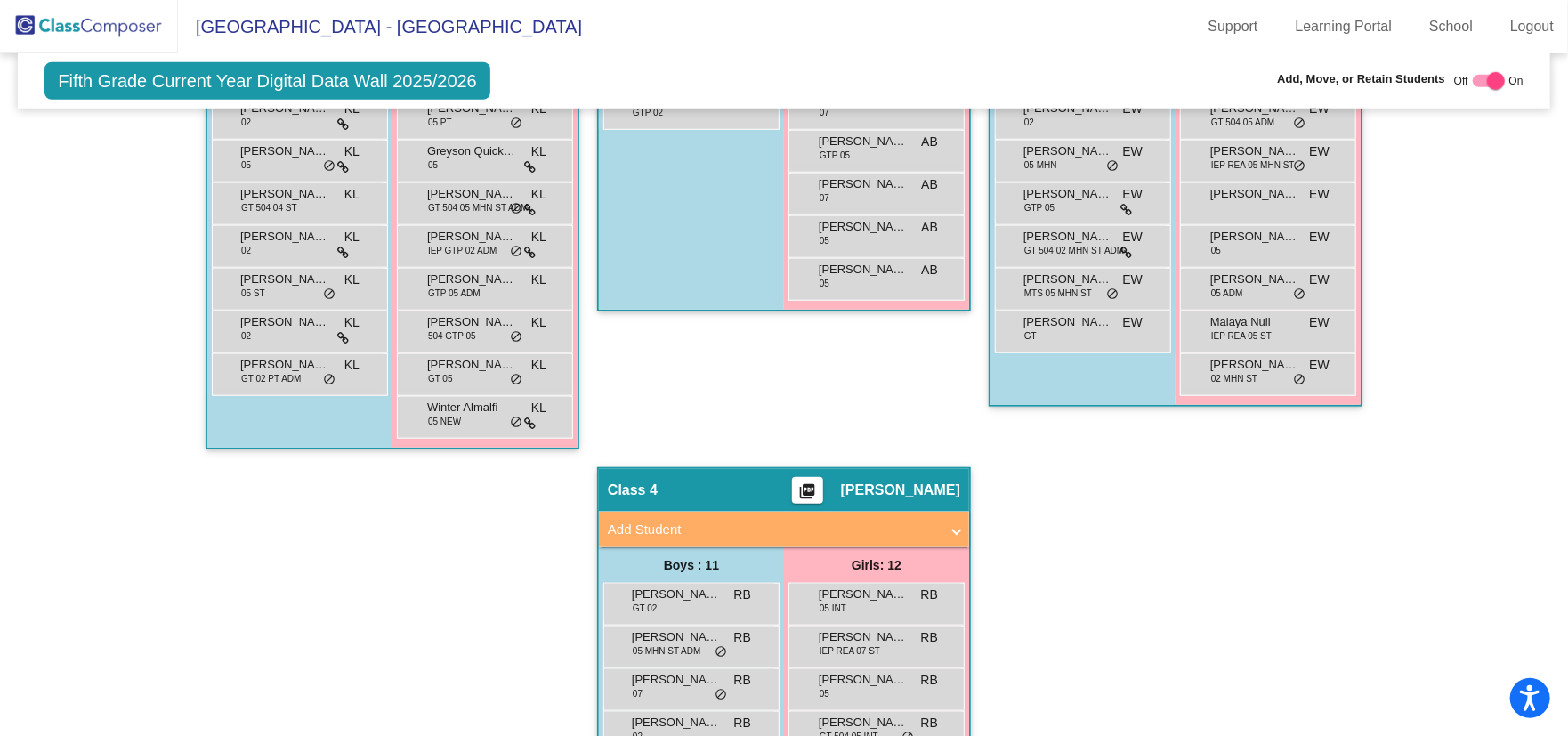
scroll to position [1068, 0]
